Goal: Task Accomplishment & Management: Manage account settings

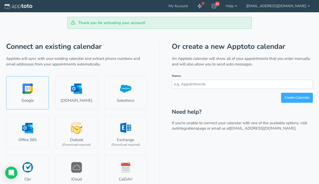
click at [22, 100] on link "Google" at bounding box center [27, 92] width 43 height 33
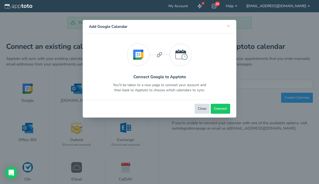
click at [202, 111] on button "Close" at bounding box center [201, 109] width 15 height 10
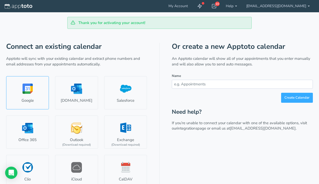
click at [36, 99] on link "Google" at bounding box center [27, 92] width 43 height 33
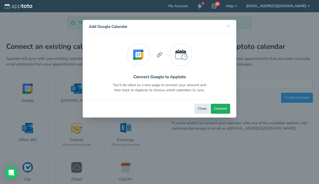
click at [221, 109] on span "Connect" at bounding box center [220, 108] width 13 height 5
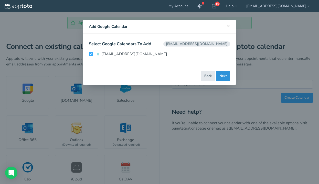
click at [224, 72] on button "Next" at bounding box center [223, 76] width 14 height 10
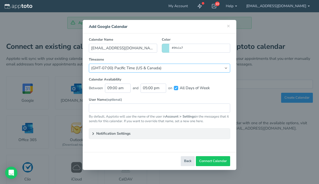
click at [207, 67] on select "(Default) America/Los_Angeles (GMT-10:00) Hawaii (GMT-08:00) Alaska (GMT-07:00)…" at bounding box center [159, 68] width 141 height 9
click at [89, 64] on select "(Default) America/Los_Angeles (GMT-10:00) Hawaii (GMT-08:00) Alaska (GMT-07:00)…" at bounding box center [159, 68] width 141 height 9
click at [139, 108] on input "text" at bounding box center [159, 108] width 141 height 9
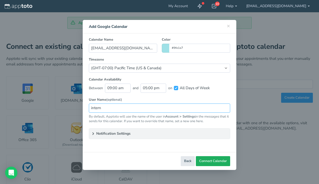
type input "intern"
click at [202, 160] on span "Connect Calendar" at bounding box center [213, 161] width 28 height 5
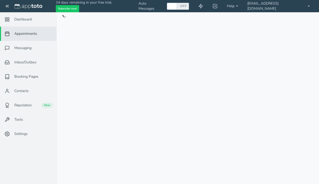
checkbox input "true"
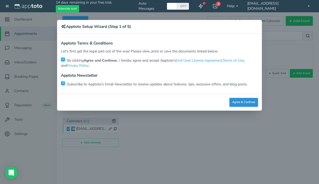
click at [248, 106] on button "Agree & Continue" at bounding box center [243, 102] width 29 height 9
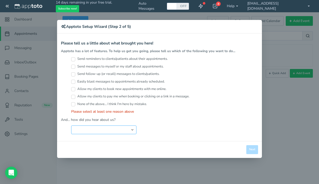
click at [85, 129] on select "Search Engine (Google, Yahoo, Bing, etc.) Search Engine Advertisement Blog Post…" at bounding box center [103, 130] width 65 height 9
select select "string:Advertisement"
click at [71, 126] on select "Search Engine (Google, Yahoo, Bing, etc.) Search Engine Advertisement Blog Post…" at bounding box center [103, 130] width 65 height 9
click at [254, 148] on div "Close Logout Cancel Back Saving! Save Done Next Agree & Continue" at bounding box center [159, 149] width 205 height 17
click at [75, 58] on input "Send reminders to clients/patients about their appointments." at bounding box center [73, 59] width 4 height 4
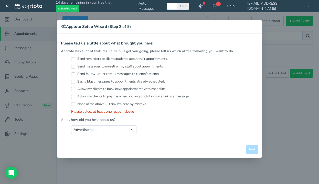
checkbox input "true"
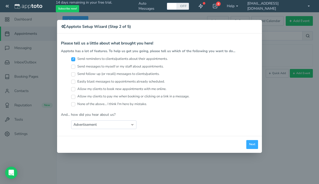
click at [75, 66] on input "Send messages to myself or my staff about appointments." at bounding box center [73, 67] width 4 height 4
checkbox input "true"
click at [75, 73] on input "Send follow-up (or recall) messages to clients/patients." at bounding box center [73, 74] width 4 height 4
click at [73, 75] on input "Send follow-up (or recall) messages to clients/patients." at bounding box center [73, 74] width 4 height 4
checkbox input "false"
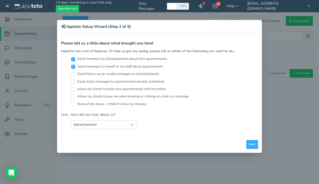
click at [74, 81] on input "Easily blast messages to appointments already scheduled." at bounding box center [73, 82] width 4 height 4
checkbox input "true"
click at [72, 73] on input "Send follow-up (or recall) messages to clients/patients." at bounding box center [73, 74] width 4 height 4
checkbox input "true"
click at [74, 89] on input "Allow my clients to book new appointments with me online." at bounding box center [73, 89] width 4 height 4
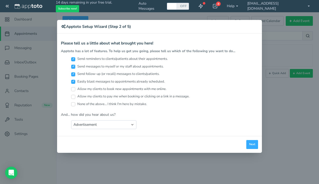
checkbox input "true"
click at [74, 96] on input "Allow my clients to pay me when booking or clicking on a link in a message." at bounding box center [73, 97] width 4 height 4
checkbox input "true"
click at [74, 105] on input "None of the above... I think I'm here by mistake." at bounding box center [73, 104] width 4 height 4
checkbox input "true"
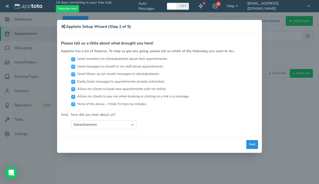
click at [252, 144] on button "Next" at bounding box center [252, 144] width 12 height 9
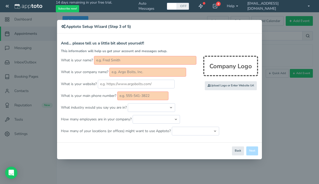
click at [232, 162] on div "× Apptoto Setup Wizard (Step 3 of 5) Apptoto Terms & Conditions Let's first get…" at bounding box center [159, 92] width 319 height 184
click at [236, 157] on div "Close Logout Cancel Back Saving! Save Done Next Agree & Continue" at bounding box center [159, 150] width 205 height 17
click at [238, 148] on button "Back" at bounding box center [238, 151] width 12 height 9
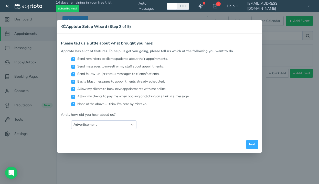
click at [169, 32] on div "× Apptoto Setup Wizard (Step 2 of 5)" at bounding box center [159, 27] width 205 height 14
drag, startPoint x: 168, startPoint y: 26, endPoint x: 163, endPoint y: 67, distance: 41.8
click at [163, 67] on div "× Apptoto Setup Wizard (Step 2 of 5) Apptoto Terms & Conditions Let's first get…" at bounding box center [159, 86] width 205 height 133
click at [251, 144] on button "Next" at bounding box center [252, 144] width 12 height 9
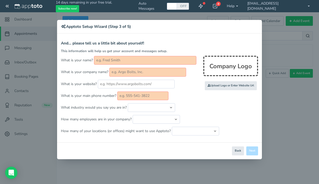
click at [160, 63] on input "text" at bounding box center [145, 60] width 102 height 9
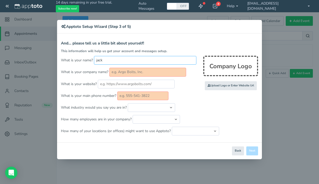
type input "jack"
click at [166, 73] on input "text" at bounding box center [147, 72] width 77 height 9
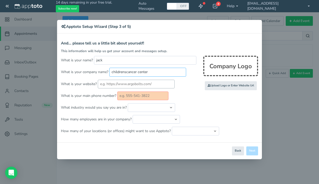
type input "childrenscancer center"
click at [153, 85] on input "text" at bounding box center [136, 84] width 77 height 9
click at [152, 94] on input "text" at bounding box center [142, 96] width 51 height 9
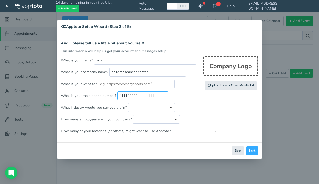
type input "`1111111111111111"
drag, startPoint x: 158, startPoint y: 22, endPoint x: 163, endPoint y: 85, distance: 62.6
click at [164, 85] on div "× Apptoto Setup Wizard (Step 3 of 5) Apptoto Terms & Conditions Let's first get…" at bounding box center [159, 89] width 205 height 139
click at [250, 149] on button "Next" at bounding box center [252, 151] width 12 height 9
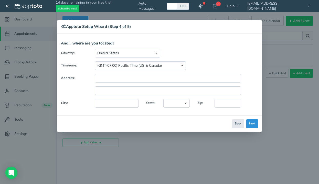
click at [251, 124] on button "Next" at bounding box center [252, 123] width 12 height 9
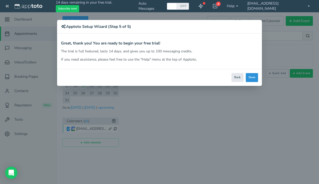
click at [254, 79] on button "Done" at bounding box center [251, 77] width 12 height 9
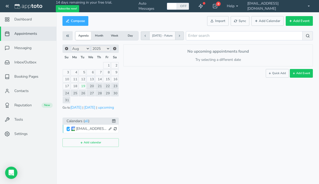
click at [94, 77] on link "13" at bounding box center [90, 79] width 8 height 6
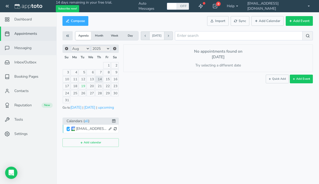
click at [24, 51] on link "Messaging" at bounding box center [28, 48] width 56 height 14
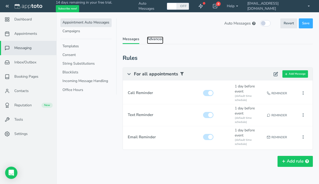
click at [156, 41] on link "Advanced" at bounding box center [155, 40] width 16 height 7
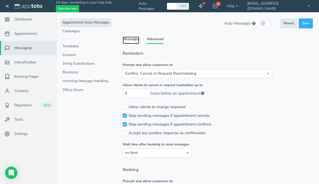
click at [131, 40] on link "Messages" at bounding box center [130, 40] width 17 height 7
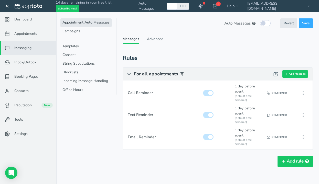
click at [219, 4] on div "8" at bounding box center [218, 4] width 5 height 5
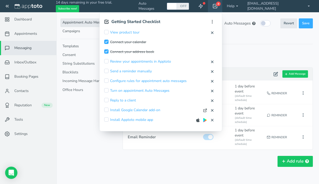
click at [219, 4] on div "8" at bounding box center [218, 4] width 5 height 5
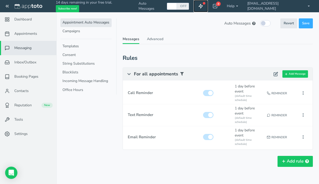
click at [197, 4] on link at bounding box center [200, 6] width 14 height 12
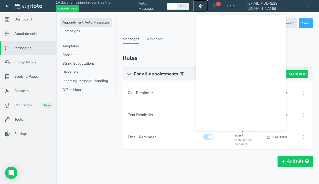
click at [199, 4] on link at bounding box center [200, 6] width 14 height 12
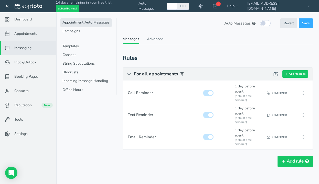
click at [34, 30] on link "Appointments" at bounding box center [28, 34] width 56 height 14
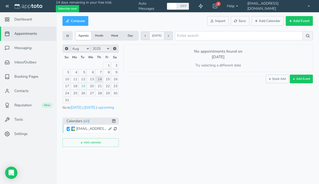
click at [164, 38] on button "Aug 13 2025 - Future Aug 2025 Aug 10 - Aug 16 2025 Wed, Aug 13, 2025" at bounding box center [156, 35] width 15 height 9
click at [161, 36] on span "Wed, Aug 13, 2025" at bounding box center [156, 36] width 9 height 4
click at [99, 79] on link "14" at bounding box center [98, 79] width 7 height 6
click at [304, 80] on button "Add Event" at bounding box center [300, 79] width 23 height 9
type input "2025-08-14"
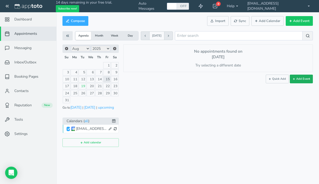
type input "10:00am"
type input "2025-08-14"
type input "11:00am"
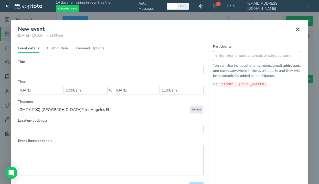
click at [237, 57] on input "text" at bounding box center [257, 55] width 88 height 9
click at [297, 27] on icon at bounding box center [297, 29] width 6 height 6
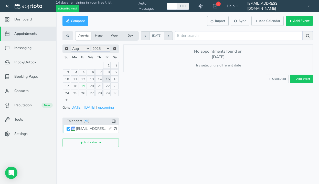
click at [304, 7] on link "[EMAIL_ADDRESS][DOMAIN_NAME]" at bounding box center [278, 6] width 72 height 12
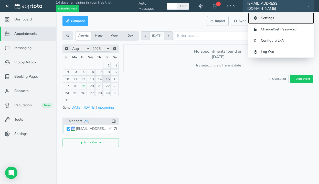
click at [285, 18] on link "Settings" at bounding box center [281, 18] width 66 height 11
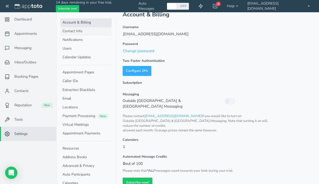
click at [93, 31] on link "Contact Info" at bounding box center [85, 31] width 51 height 9
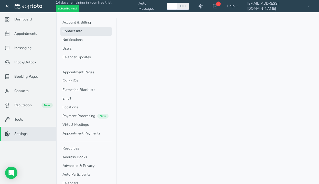
select select "720"
select select "1200"
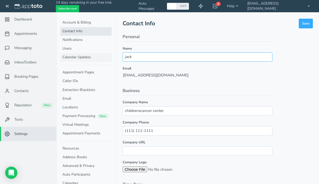
drag, startPoint x: 174, startPoint y: 59, endPoint x: 101, endPoint y: 58, distance: 73.4
type input "j"
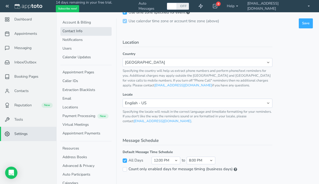
scroll to position [230, 0]
type input "[PERSON_NAME]"
click at [309, 25] on button "Save" at bounding box center [305, 23] width 14 height 10
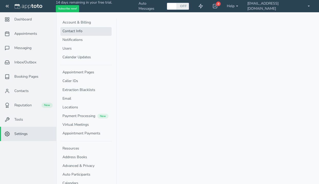
select select "720"
select select "1200"
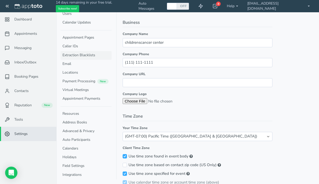
scroll to position [70, 0]
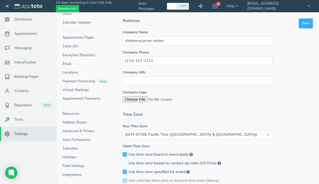
click at [25, 137] on link "Settings" at bounding box center [28, 134] width 56 height 14
